Goal: Find specific page/section: Find specific page/section

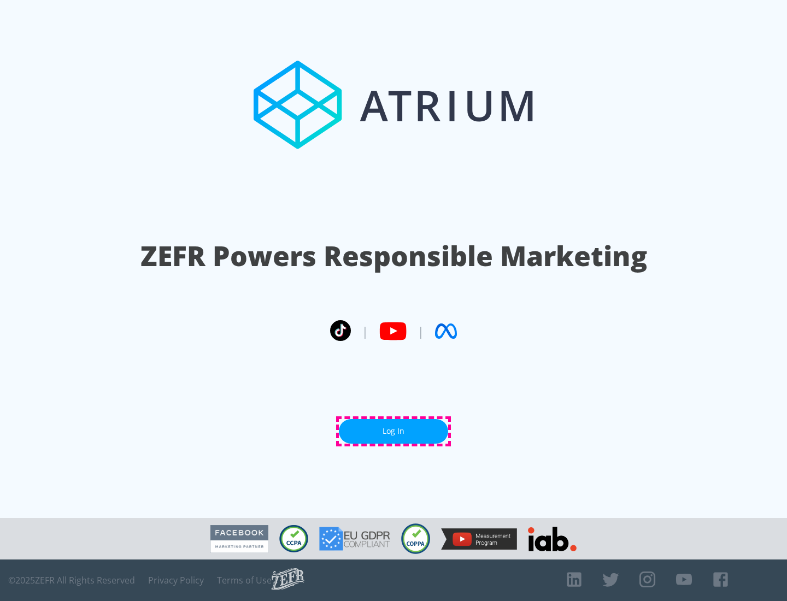
click at [393, 431] on link "Log In" at bounding box center [393, 431] width 109 height 25
